Goal: Complete application form

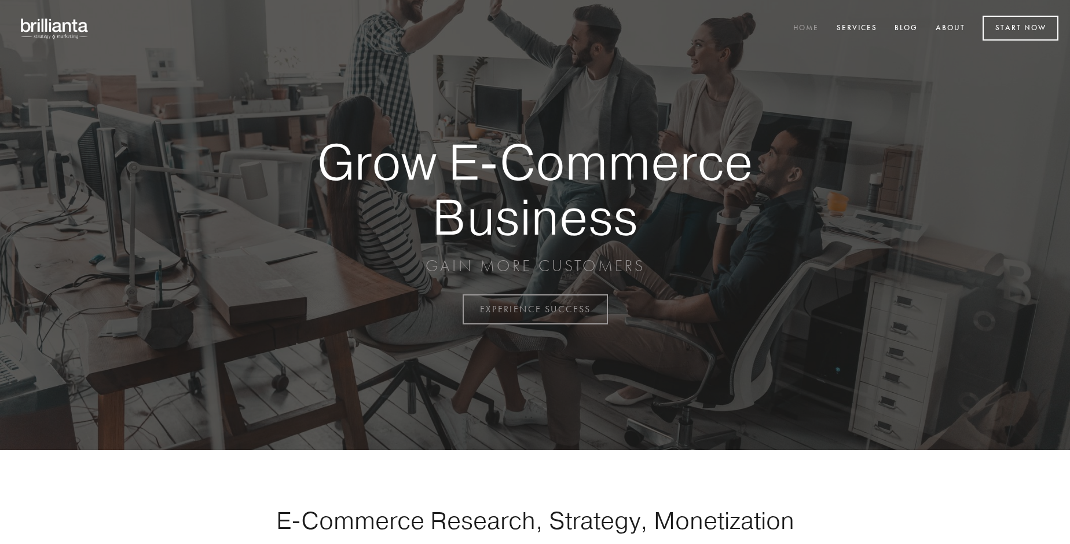
scroll to position [3036, 0]
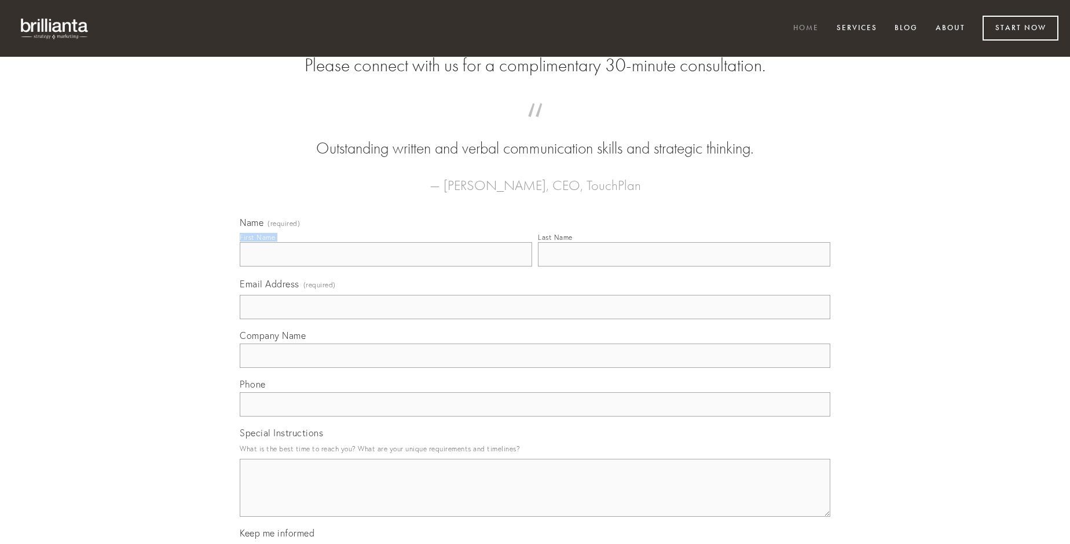
type input "[PERSON_NAME]"
click at [684, 266] on input "Last Name" at bounding box center [684, 254] width 292 height 24
type input "[PERSON_NAME]"
click at [535, 319] on input "Email Address (required)" at bounding box center [535, 307] width 591 height 24
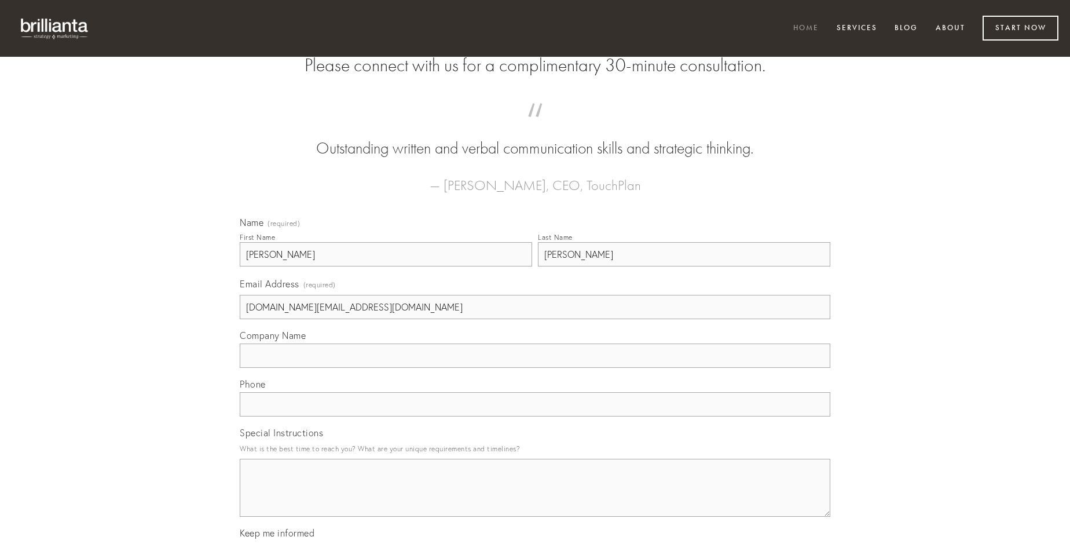
type input "[DOMAIN_NAME][EMAIL_ADDRESS][DOMAIN_NAME]"
click at [535, 368] on input "Company Name" at bounding box center [535, 355] width 591 height 24
type input "sumptus"
click at [535, 416] on input "text" at bounding box center [535, 404] width 591 height 24
click at [535, 498] on textarea "Special Instructions" at bounding box center [535, 488] width 591 height 58
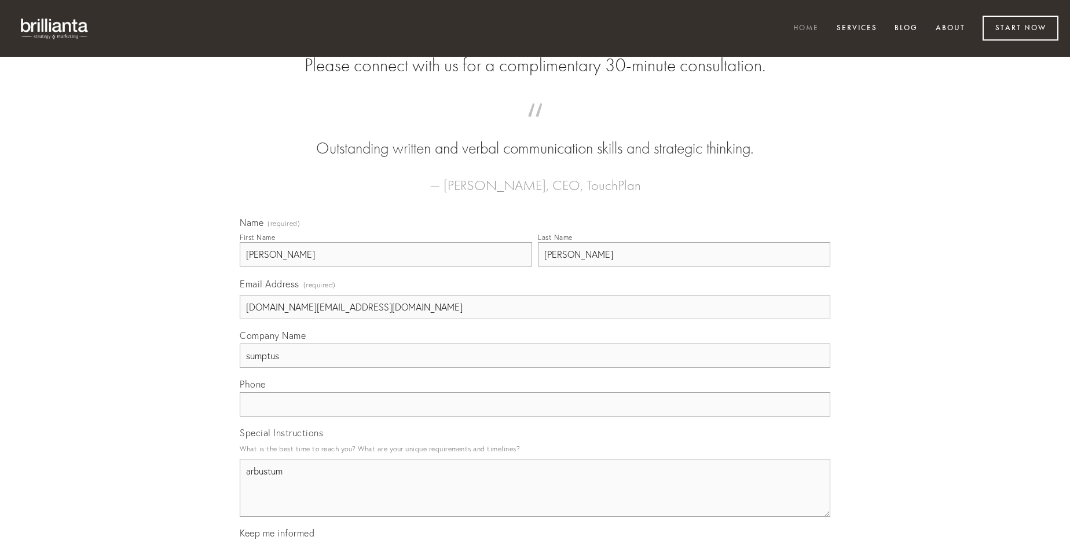
type textarea "arbustum"
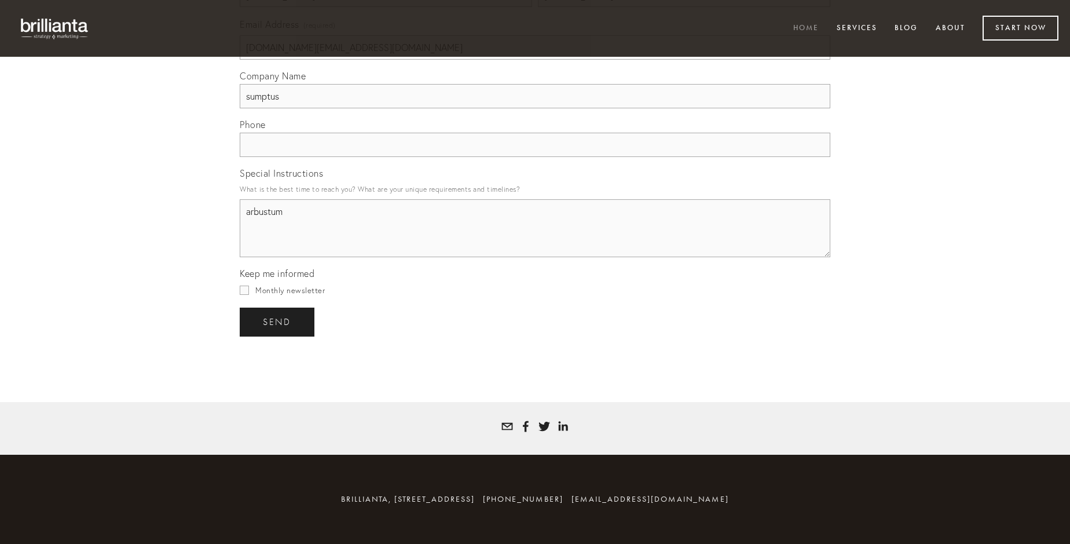
click at [278, 321] on span "send" at bounding box center [277, 322] width 28 height 10
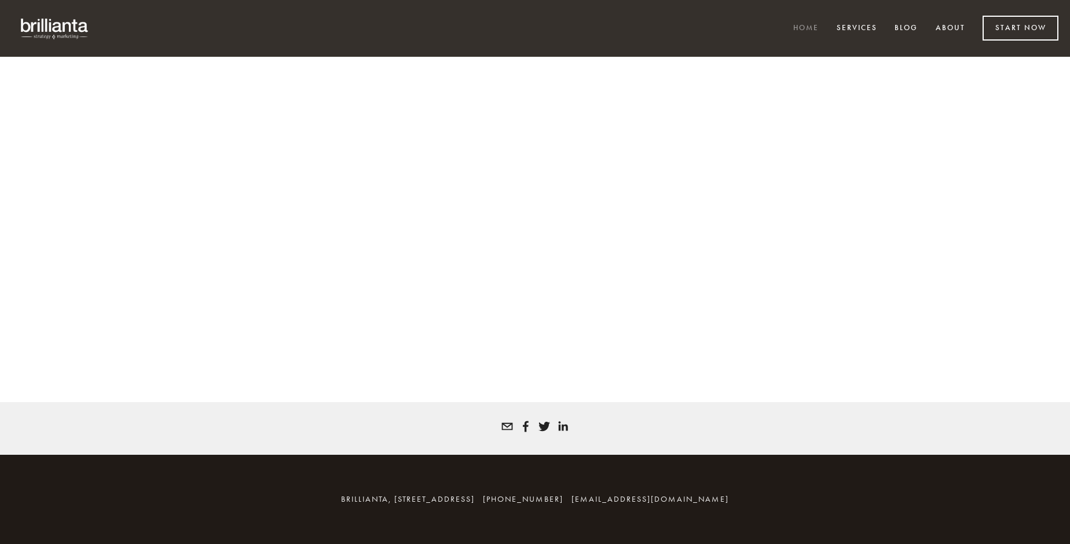
scroll to position [3020, 0]
